Goal: Transaction & Acquisition: Purchase product/service

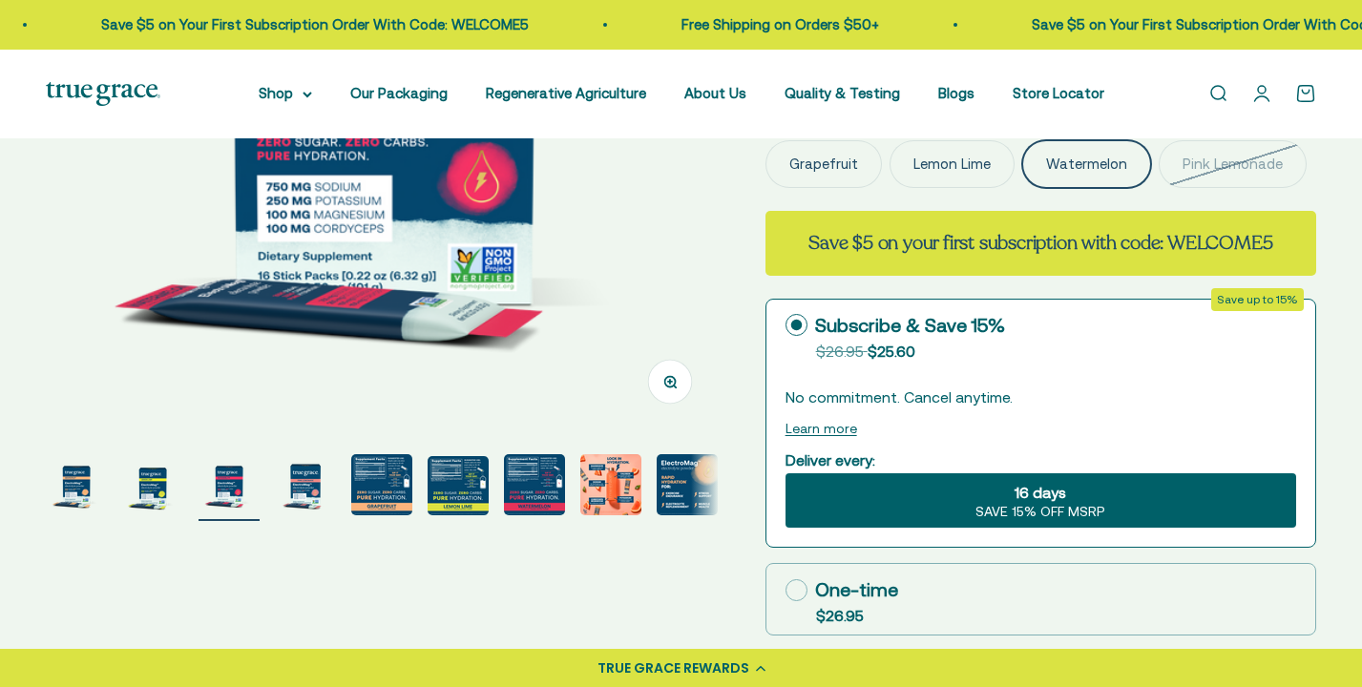
scroll to position [414, 0]
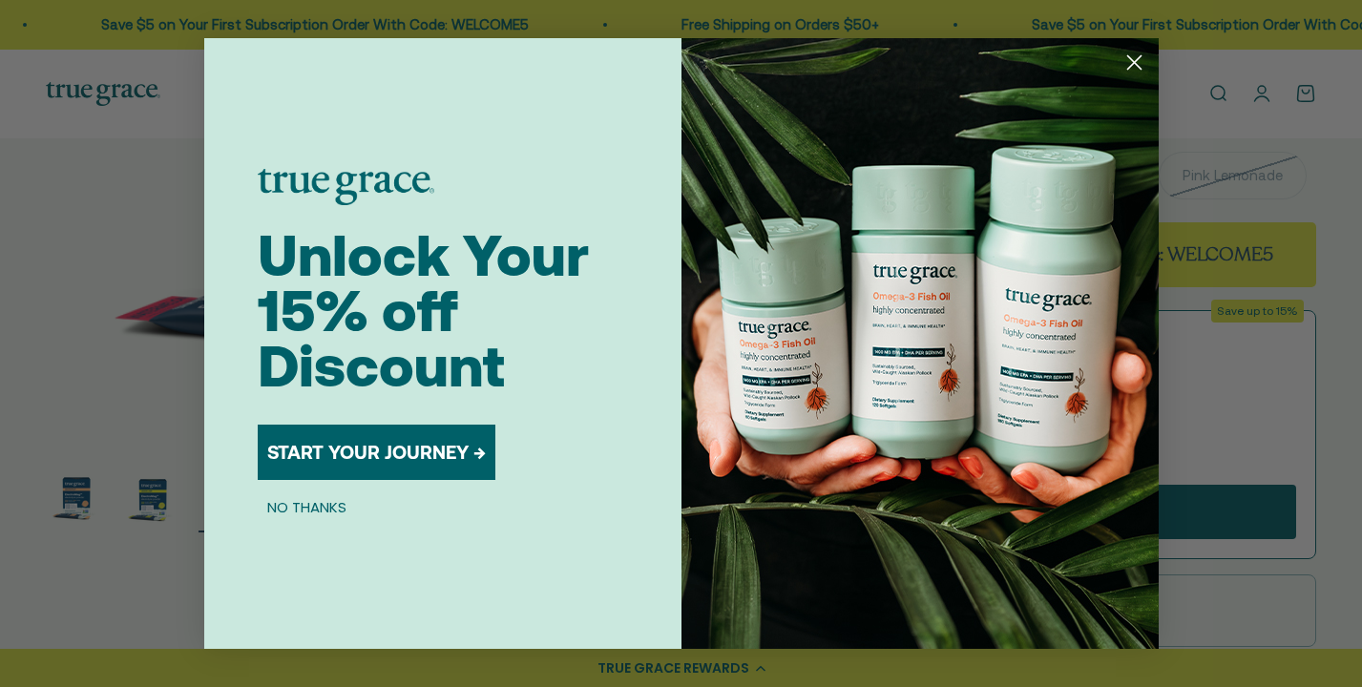
click at [1144, 65] on circle "Close dialog" at bounding box center [1134, 63] width 32 height 32
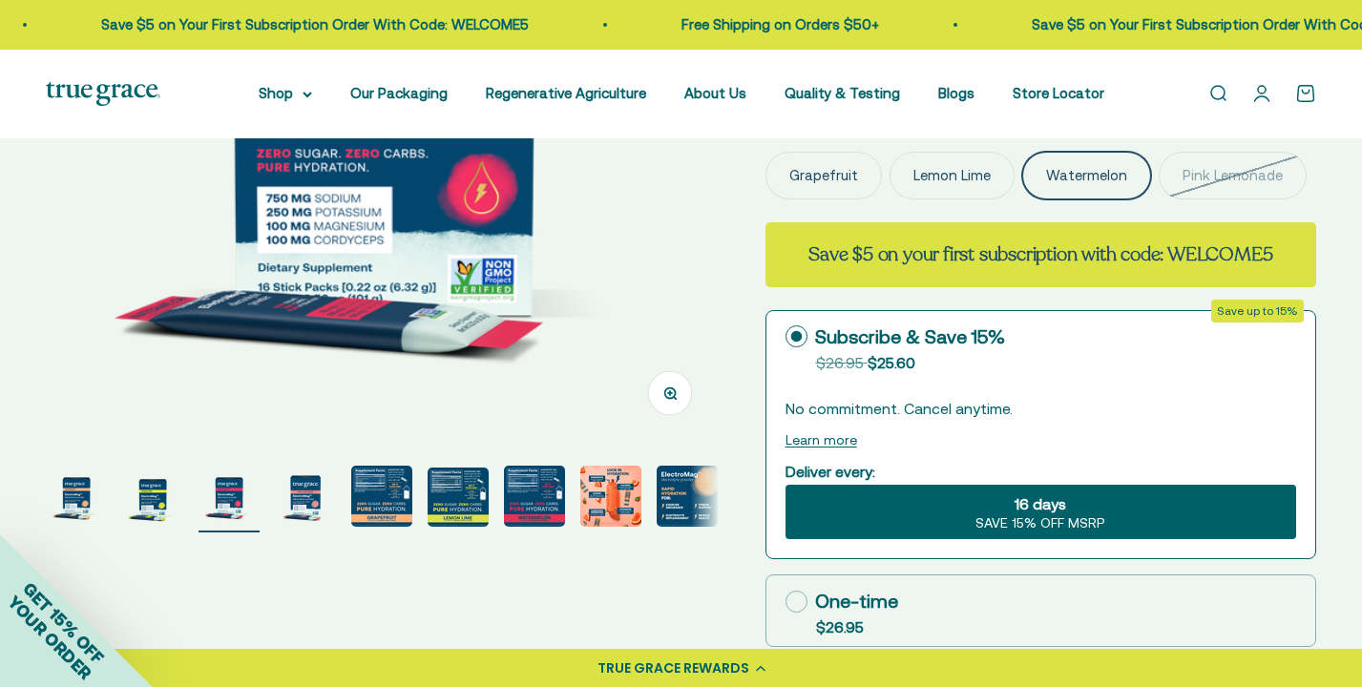
click at [518, 481] on img "Go to item 7" at bounding box center [534, 496] width 61 height 61
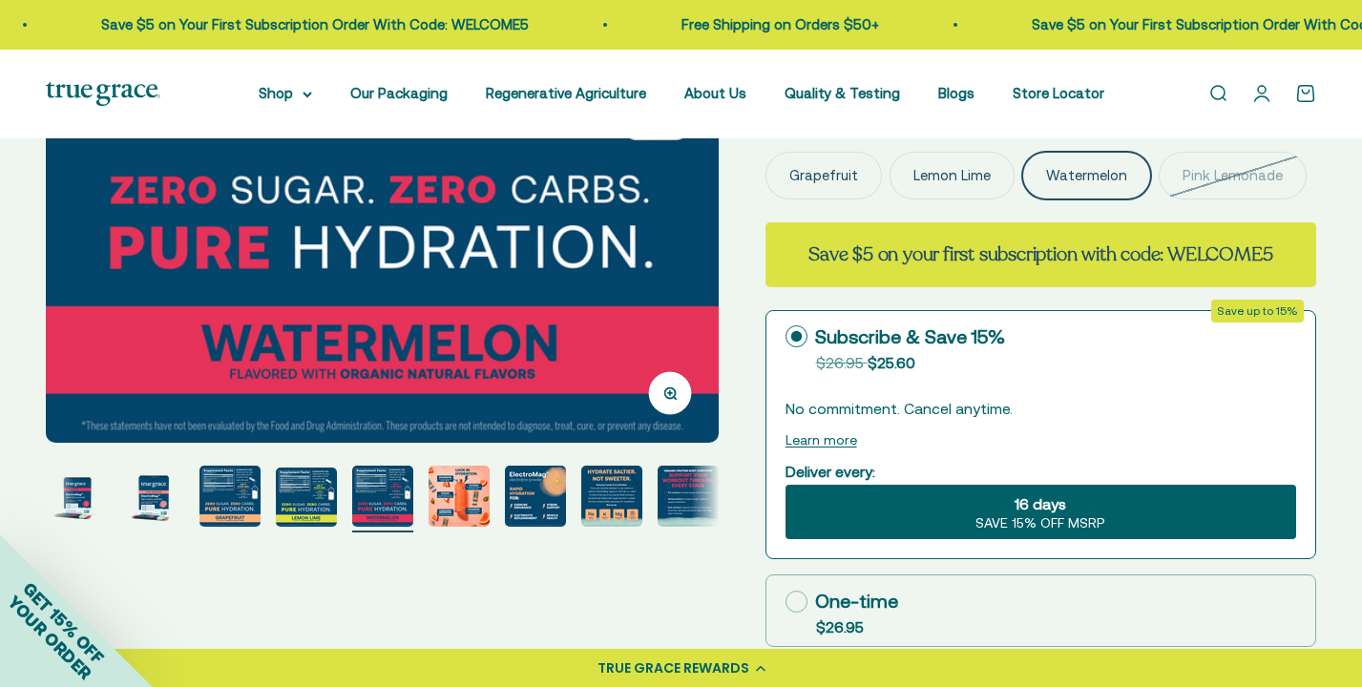
click at [382, 497] on img "Go to item 7" at bounding box center [382, 496] width 61 height 61
click at [385, 485] on img "Go to item 7" at bounding box center [382, 496] width 61 height 61
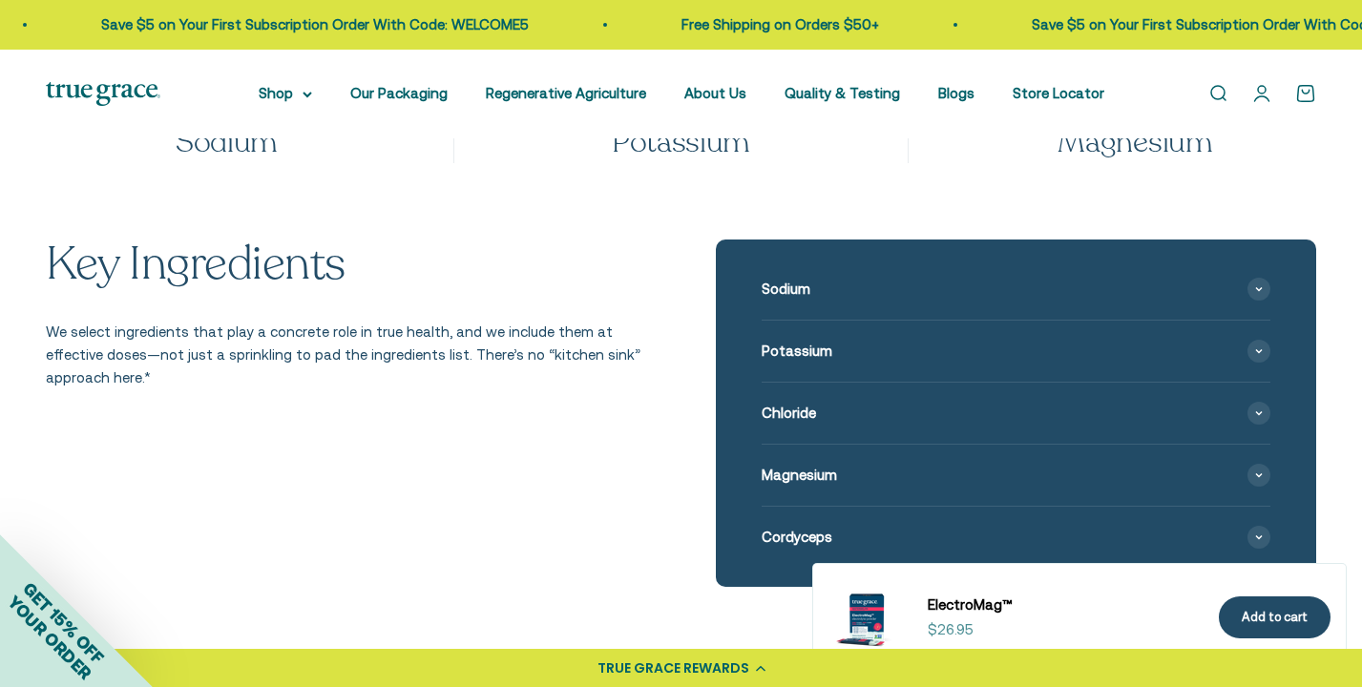
scroll to position [2152, 0]
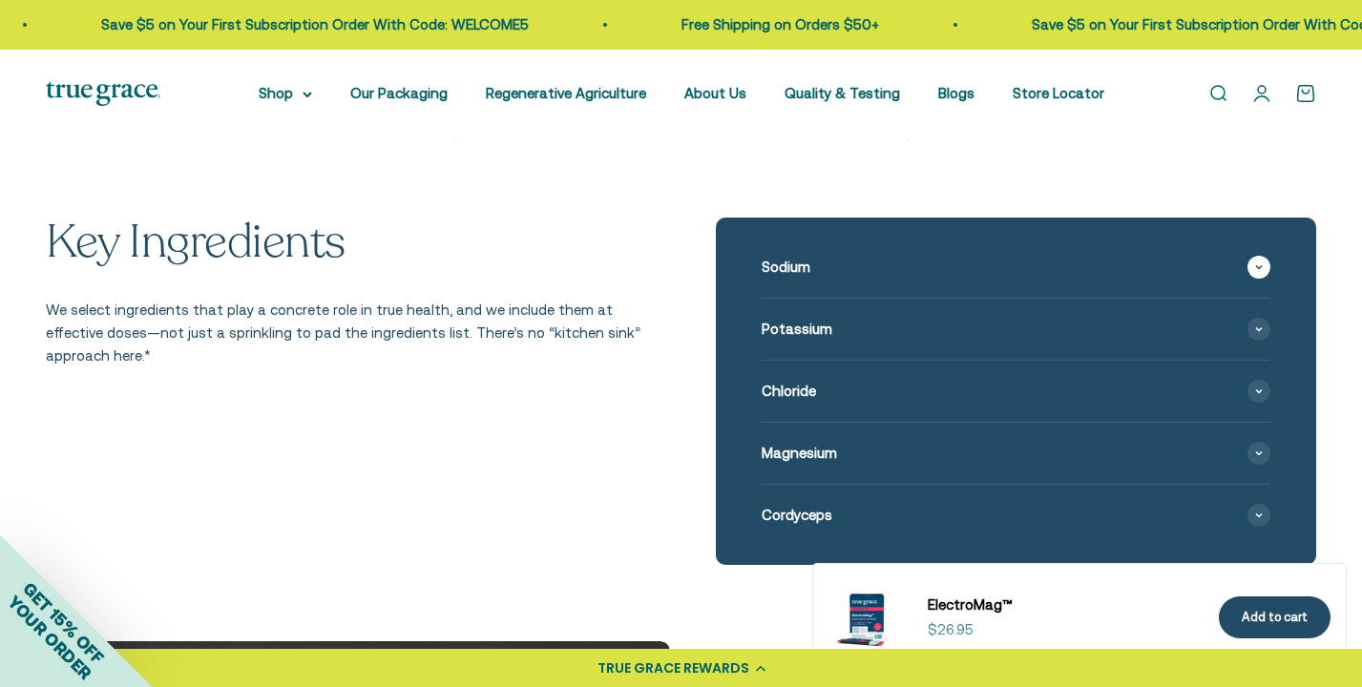
click at [1255, 264] on icon at bounding box center [1259, 267] width 8 height 6
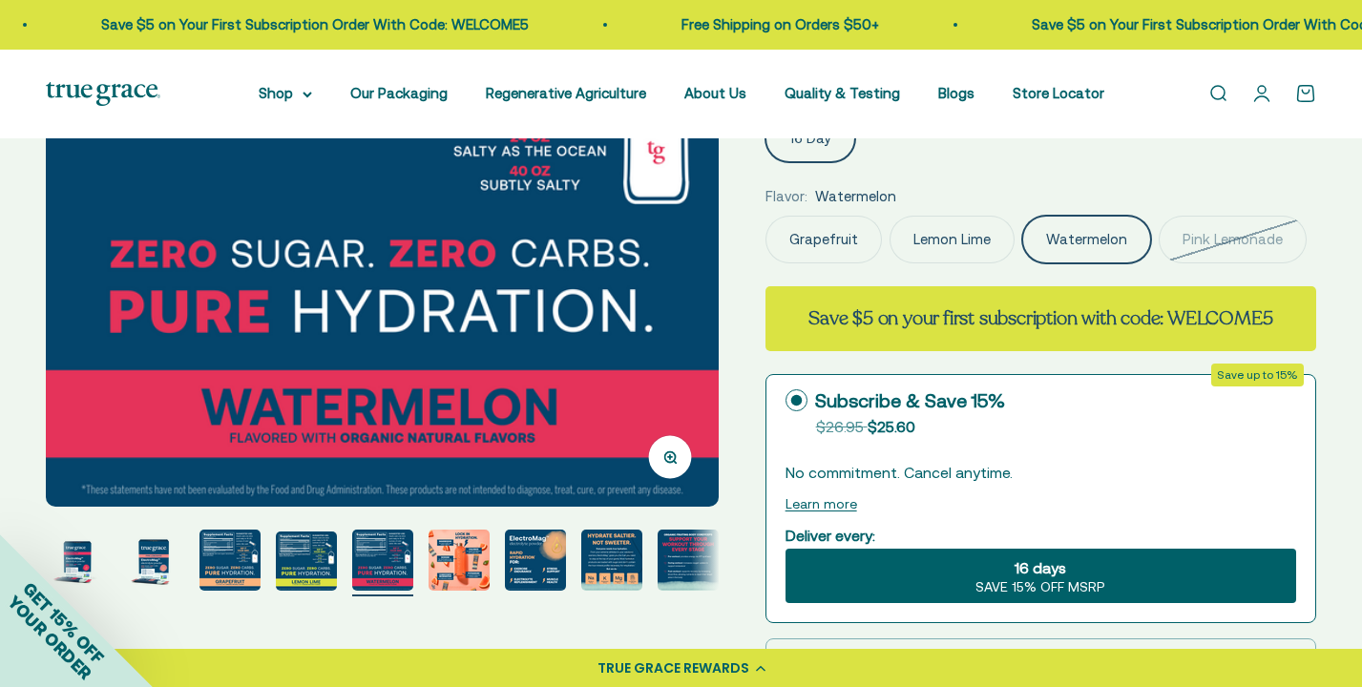
scroll to position [347, 0]
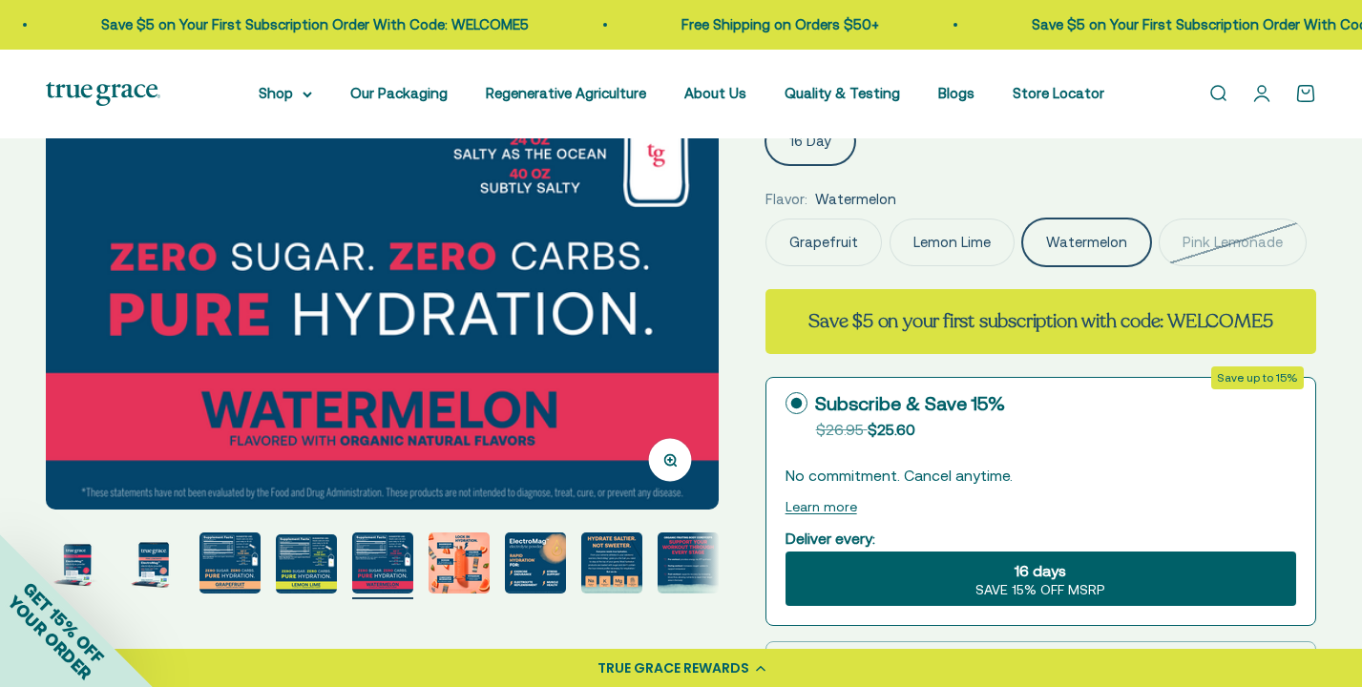
click at [375, 553] on img "Go to item 7" at bounding box center [382, 563] width 61 height 61
click at [311, 544] on img "Go to item 6" at bounding box center [306, 564] width 61 height 59
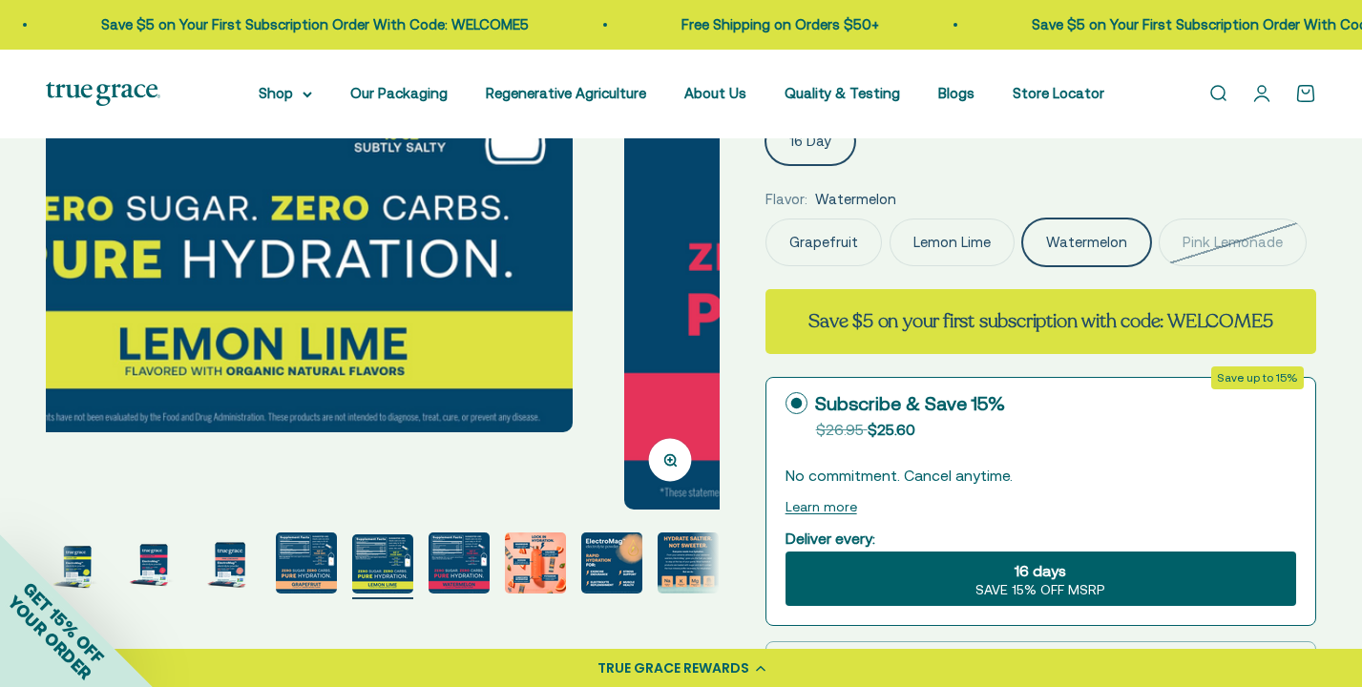
scroll to position [0, 3482]
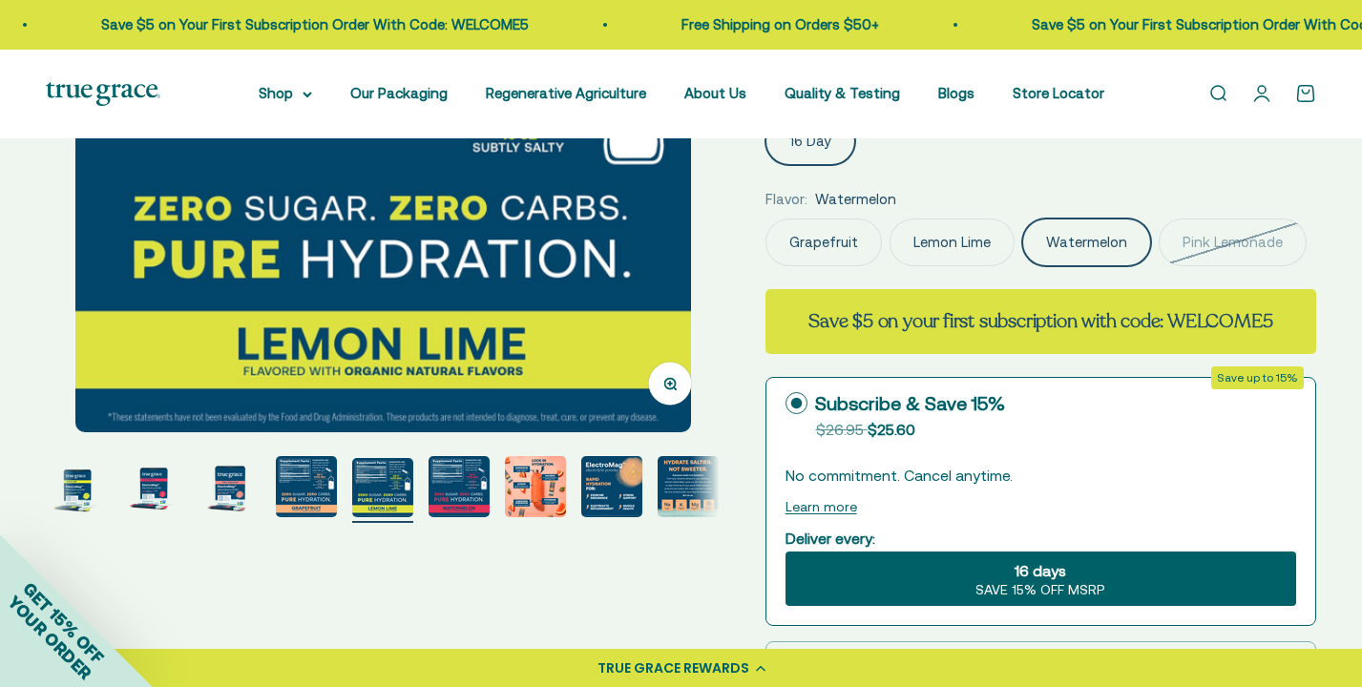
click at [445, 481] on img "Go to item 7" at bounding box center [459, 486] width 61 height 61
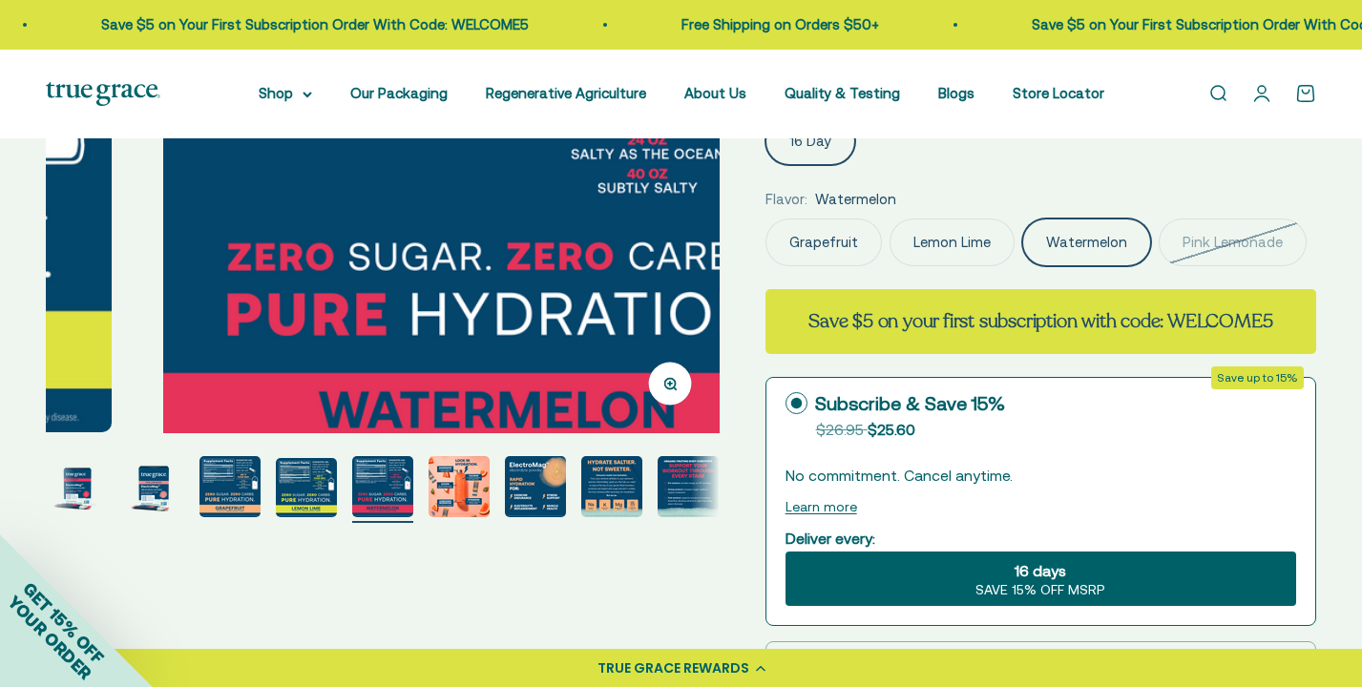
scroll to position [0, 4179]
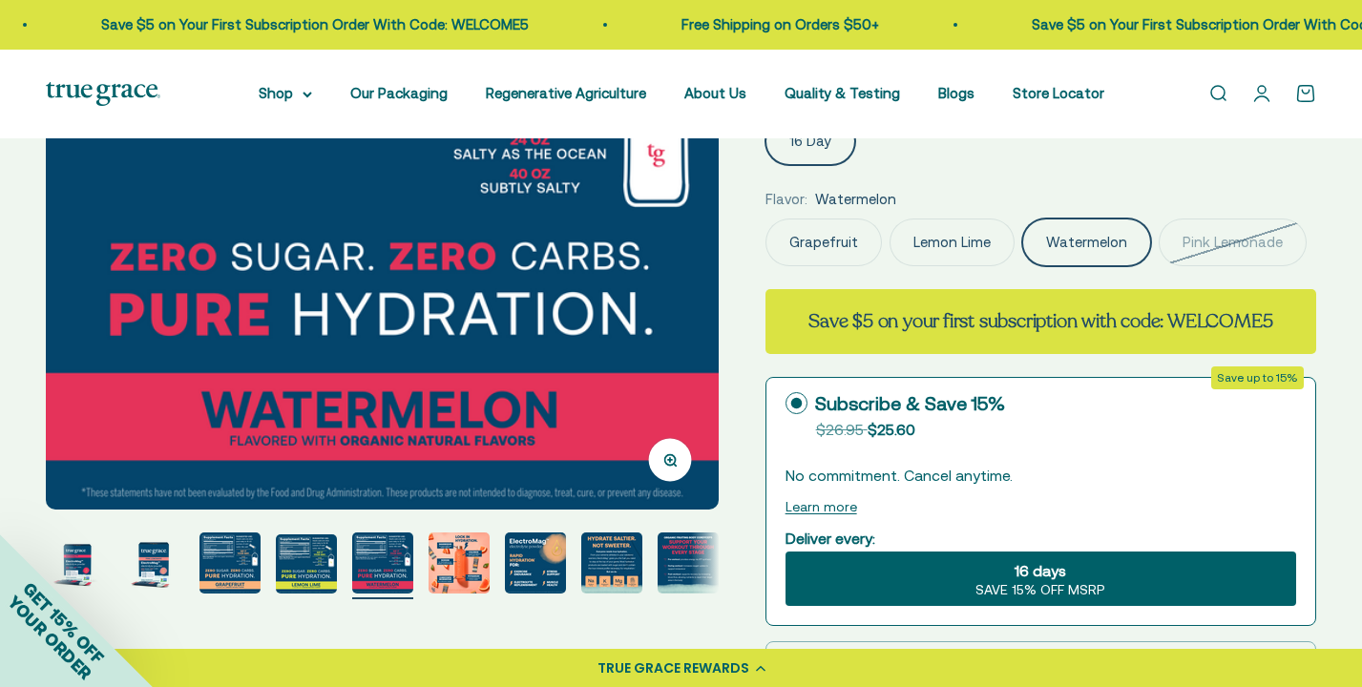
click at [564, 384] on img at bounding box center [383, 174] width 674 height 674
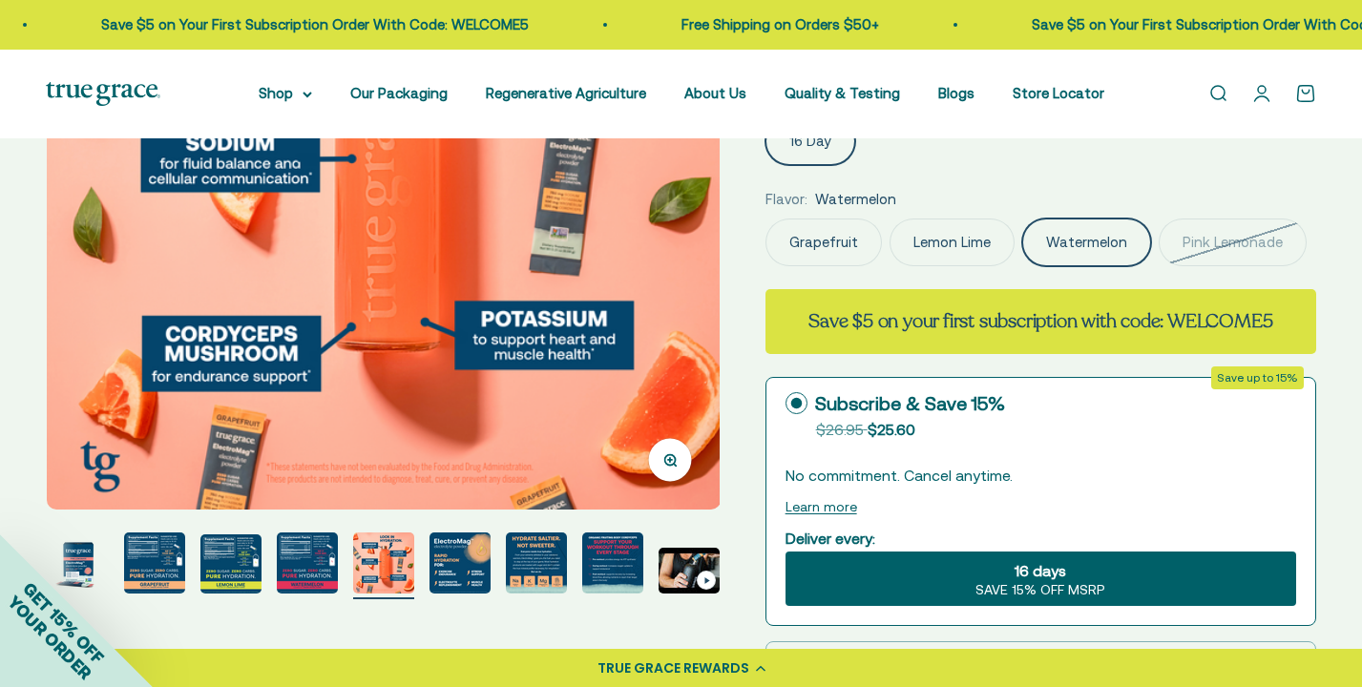
scroll to position [0, 4875]
click at [527, 394] on img at bounding box center [383, 174] width 674 height 674
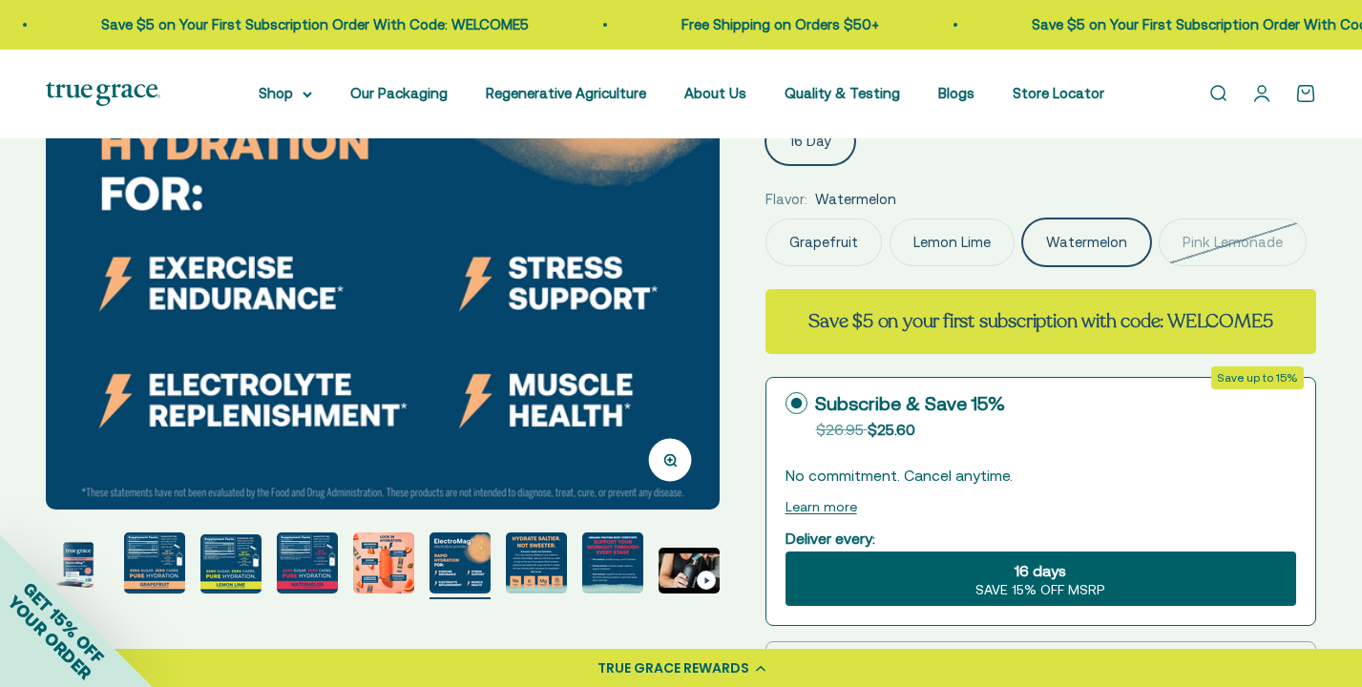
scroll to position [309, 0]
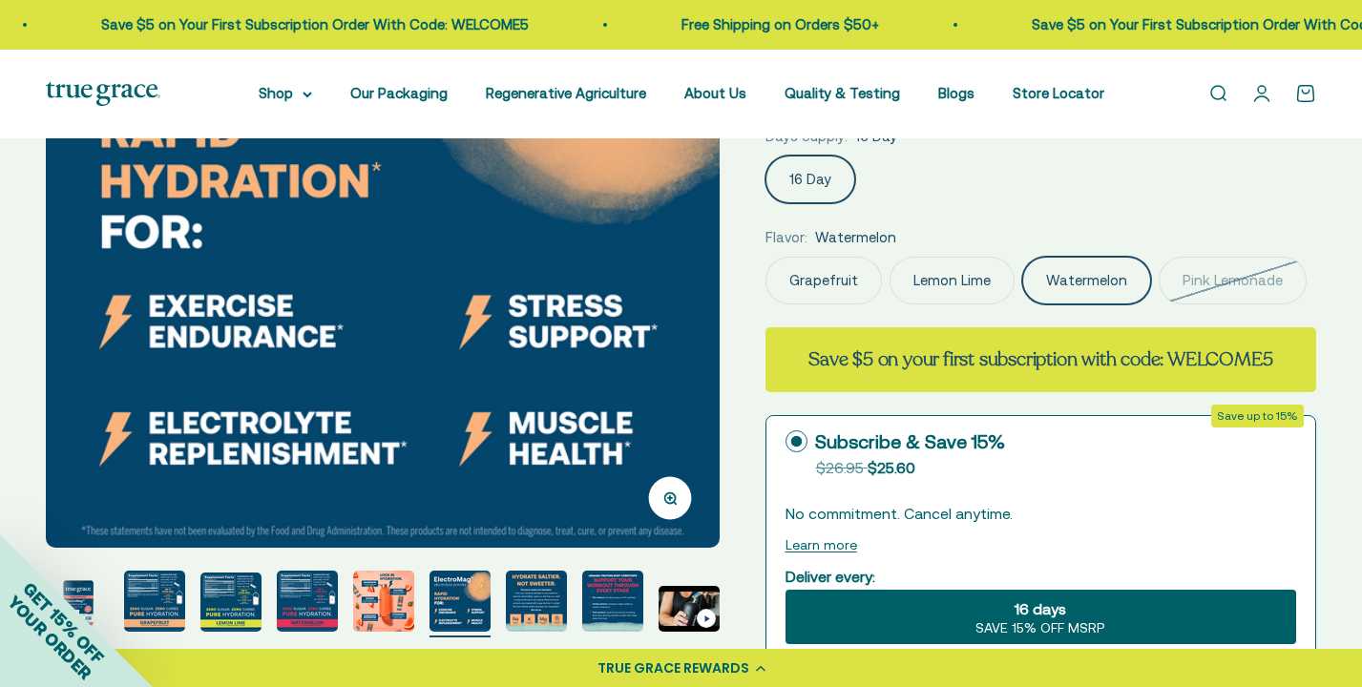
click at [531, 390] on img at bounding box center [383, 212] width 674 height 674
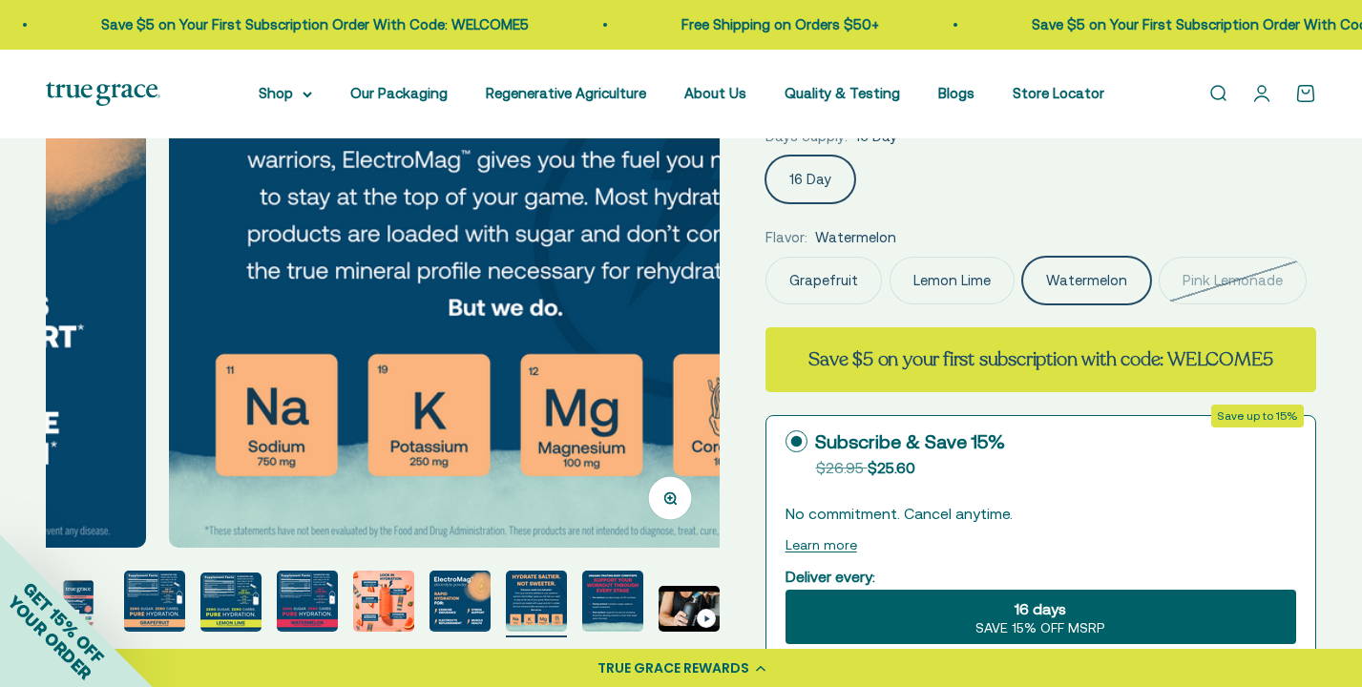
scroll to position [0, 6269]
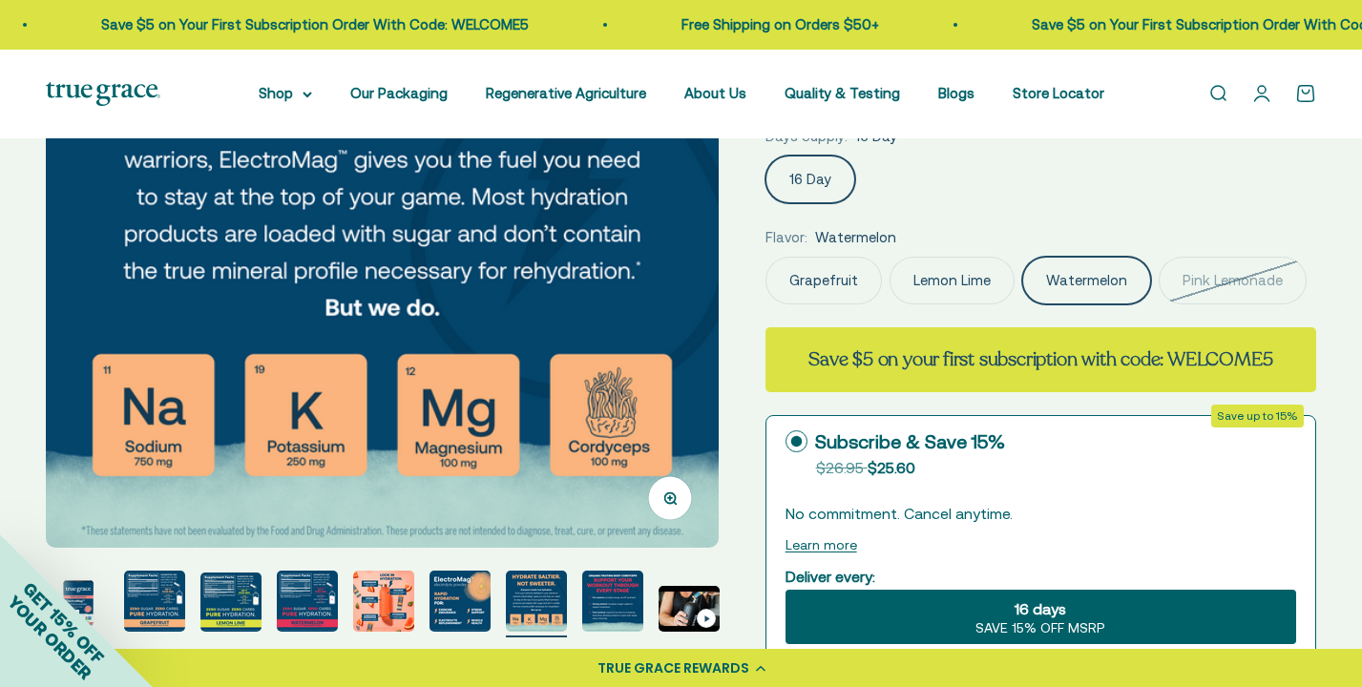
click at [531, 390] on img at bounding box center [383, 212] width 674 height 674
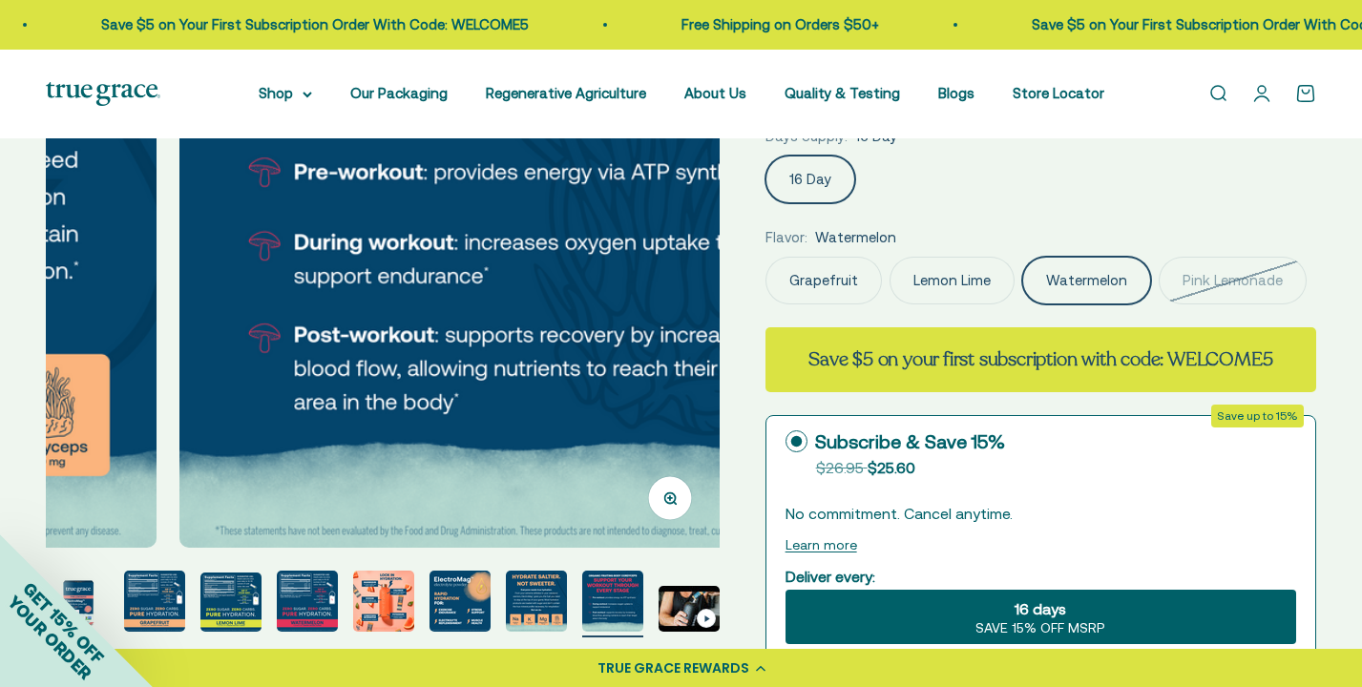
scroll to position [0, 6965]
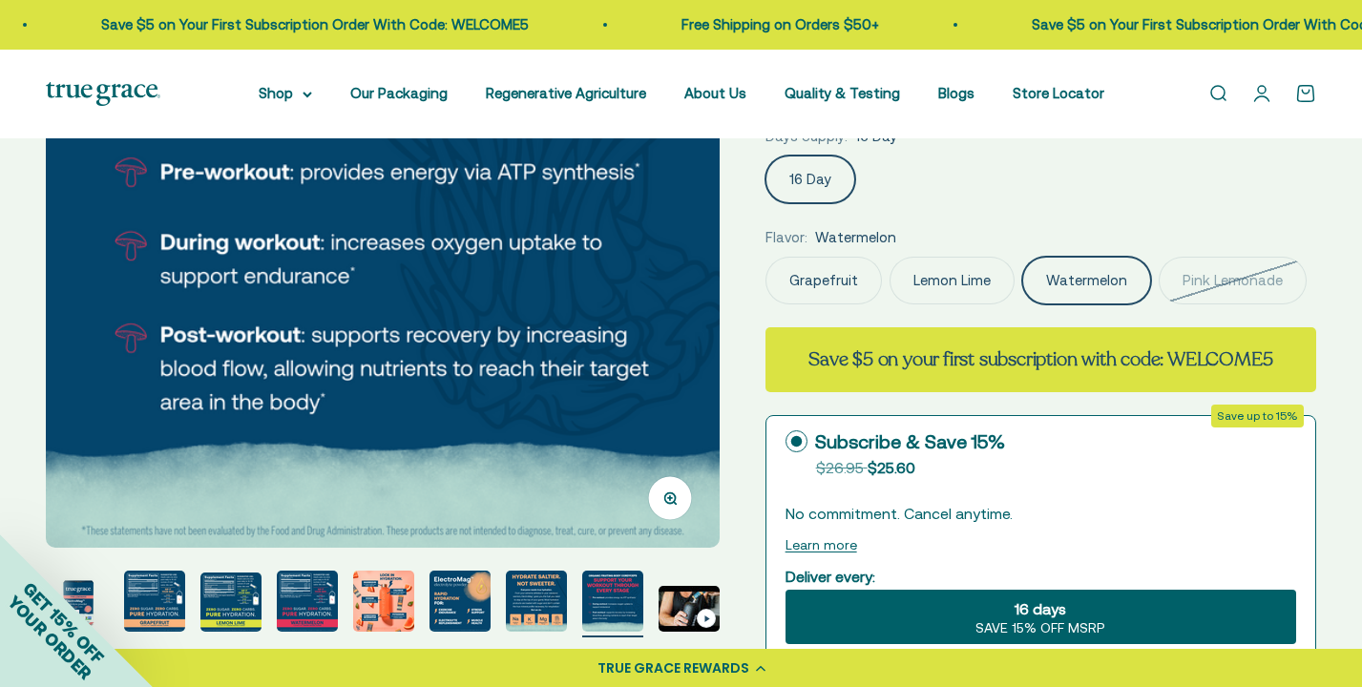
click at [531, 390] on img at bounding box center [383, 212] width 674 height 674
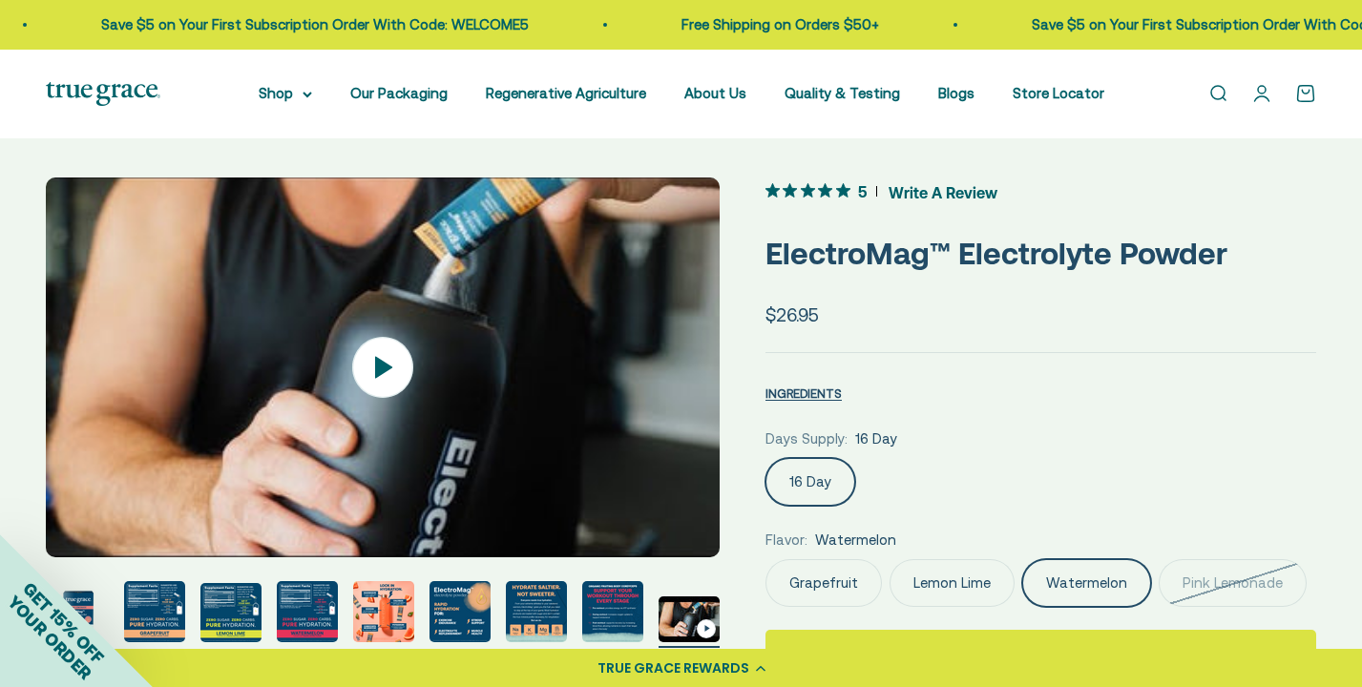
scroll to position [0, 0]
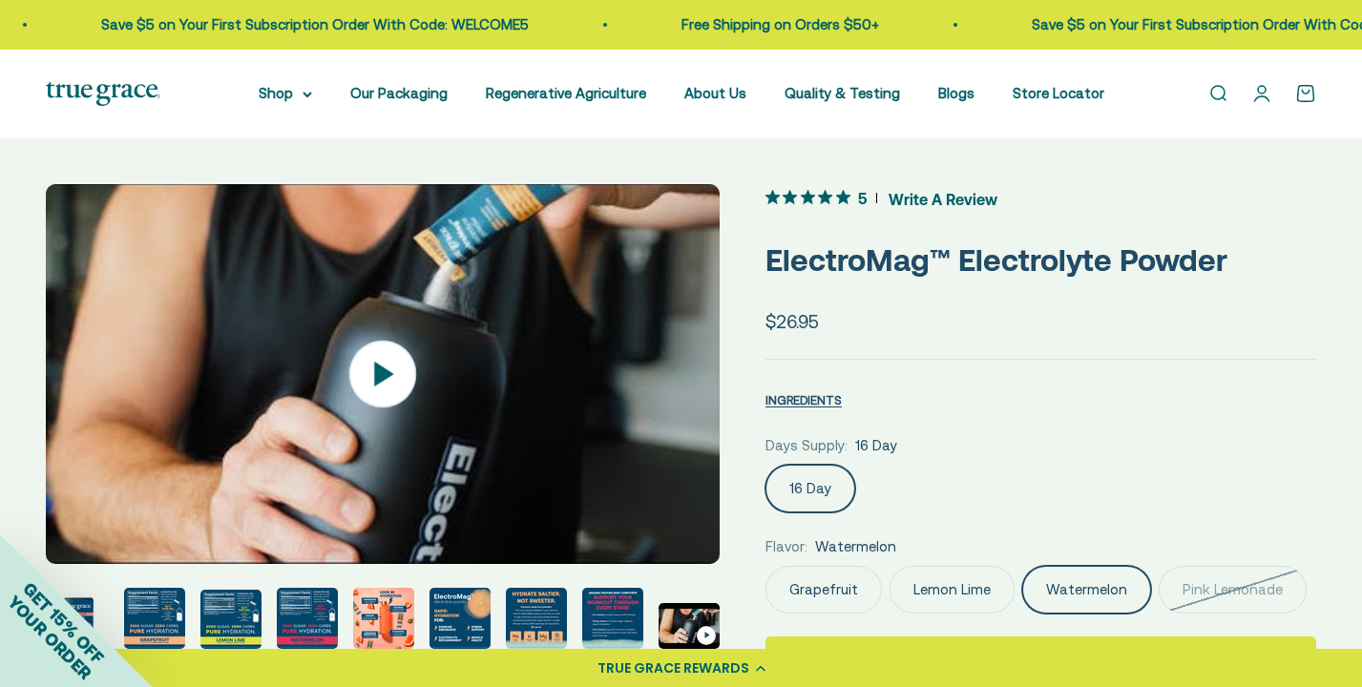
click at [606, 305] on img at bounding box center [383, 374] width 674 height 381
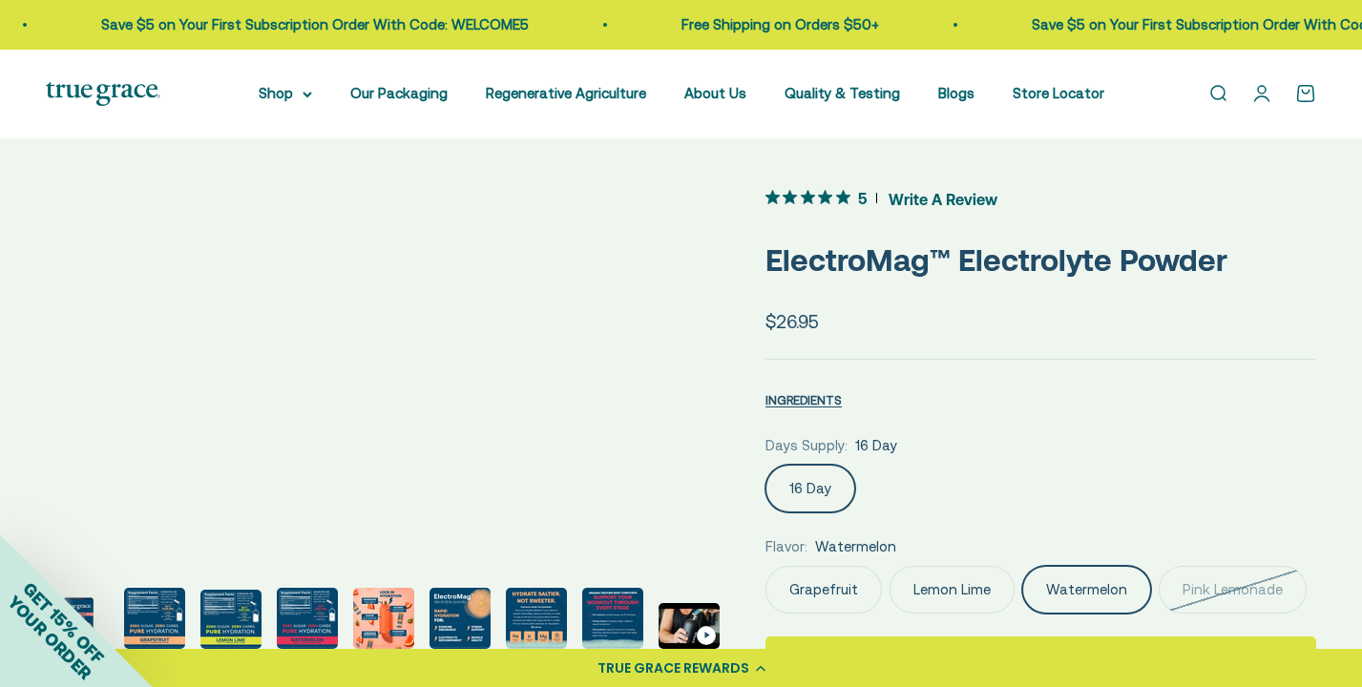
click at [307, 621] on img "Go to item 7" at bounding box center [307, 618] width 61 height 61
